Goal: Task Accomplishment & Management: Manage account settings

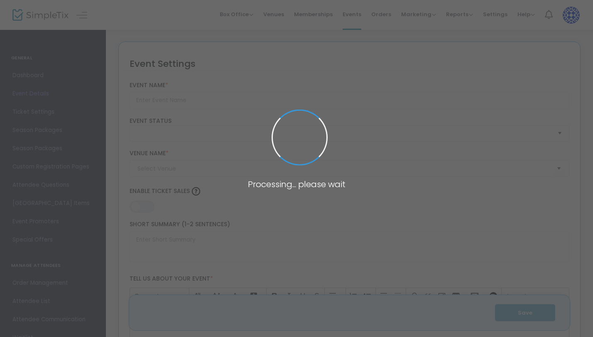
type input "Story Time at CJM"
type textarea "Playing is learning! Join us the second [DATE] of each month for Storytime at C…"
type input "Register Here"
type input "[PERSON_NAME] and [PERSON_NAME] Capital [GEOGRAPHIC_DATA]"
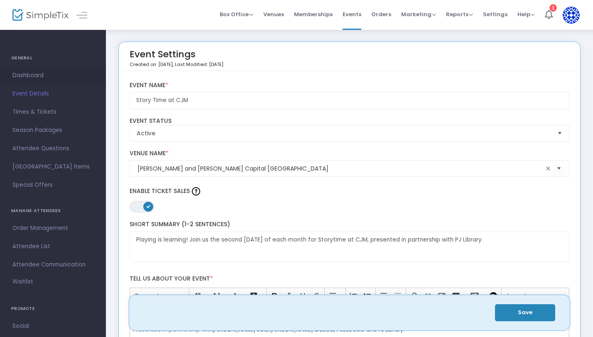
click at [30, 76] on span "Dashboard" at bounding box center [52, 75] width 81 height 11
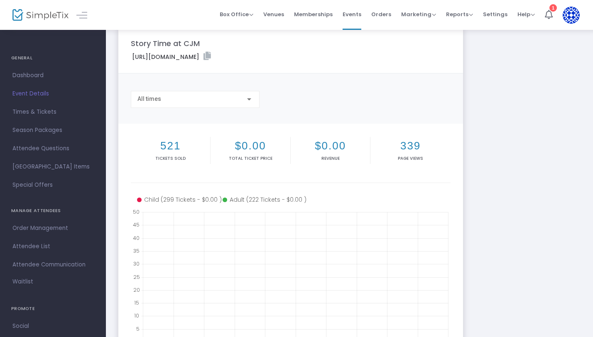
scroll to position [11, 0]
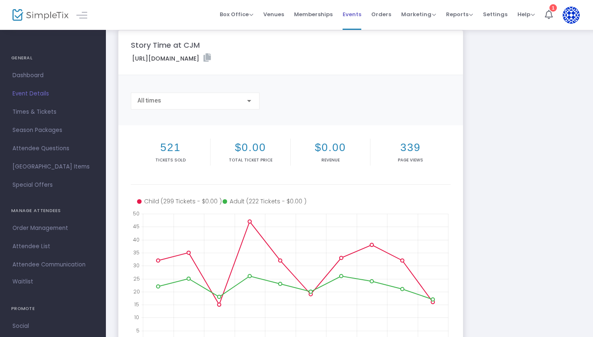
click at [357, 11] on span "Events" at bounding box center [352, 14] width 19 height 21
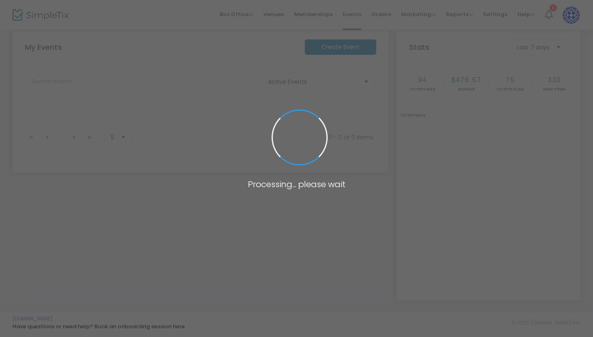
scroll to position [101, 0]
